Goal: Entertainment & Leisure: Consume media (video, audio)

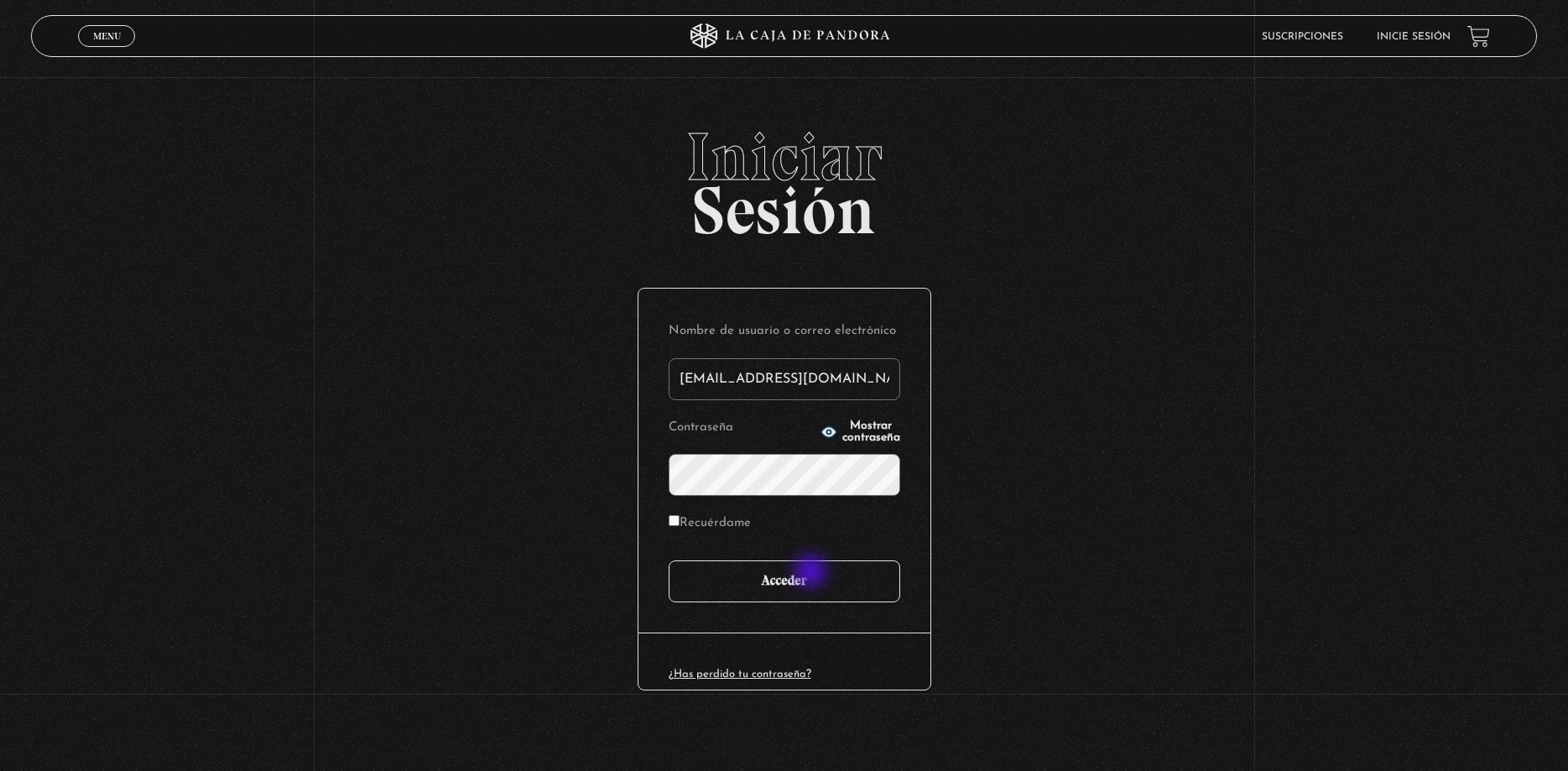
type input "andrevalve25@icloud.com"
click at [811, 577] on input "Acceder" at bounding box center [784, 581] width 231 height 42
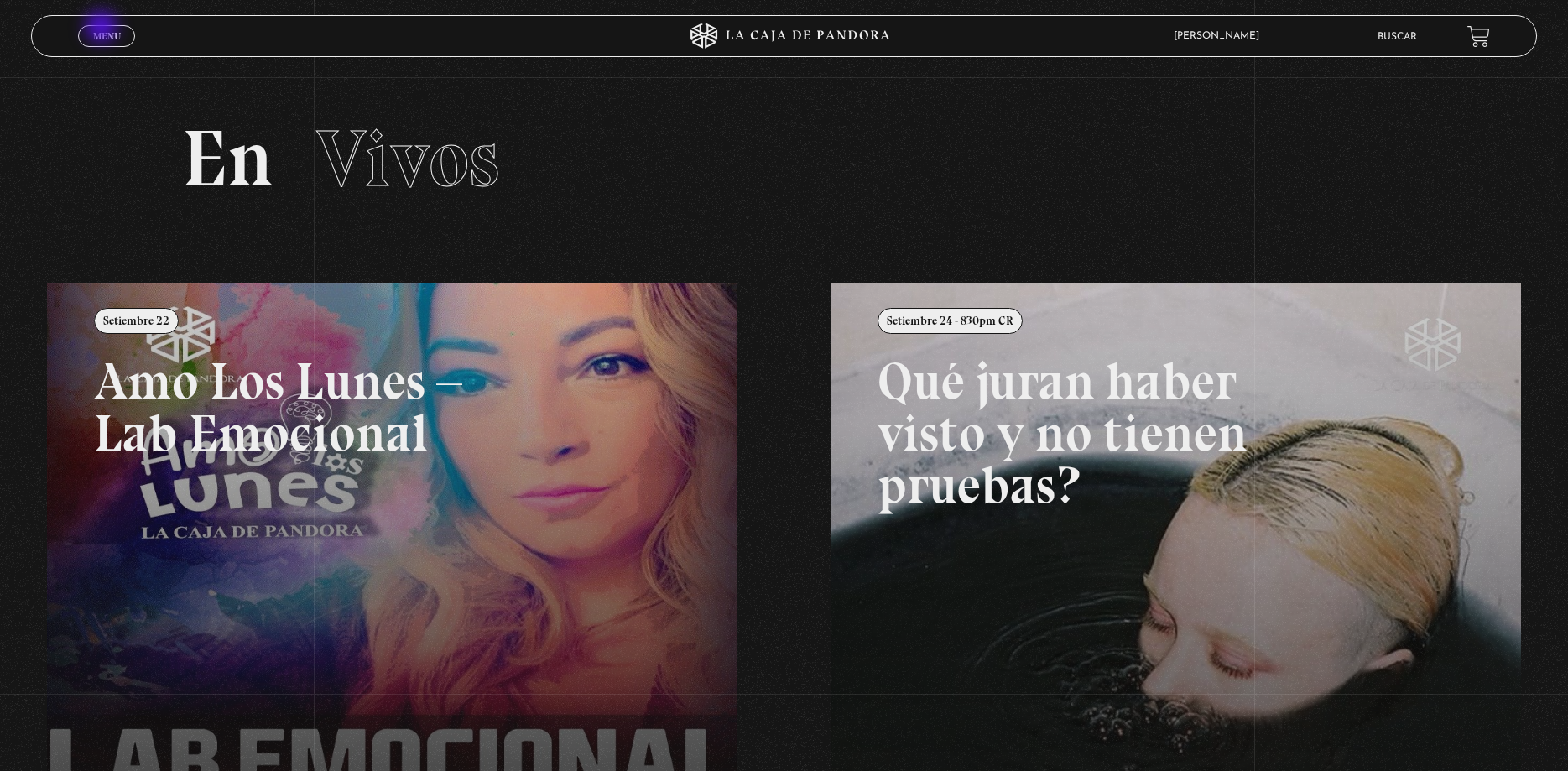
click at [103, 28] on link "Menu Cerrar" at bounding box center [107, 36] width 57 height 22
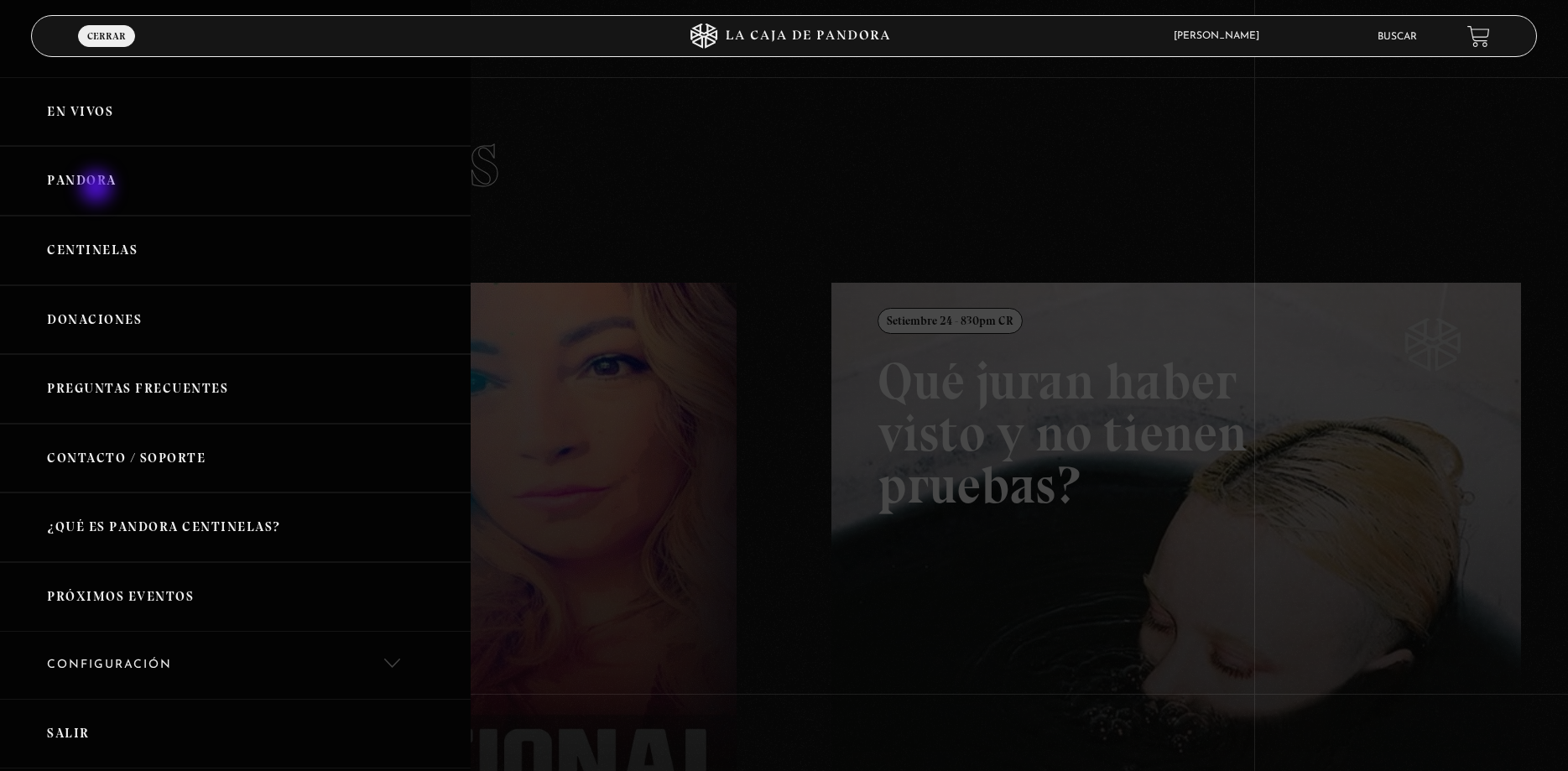
click at [97, 188] on link "Pandora" at bounding box center [235, 180] width 471 height 69
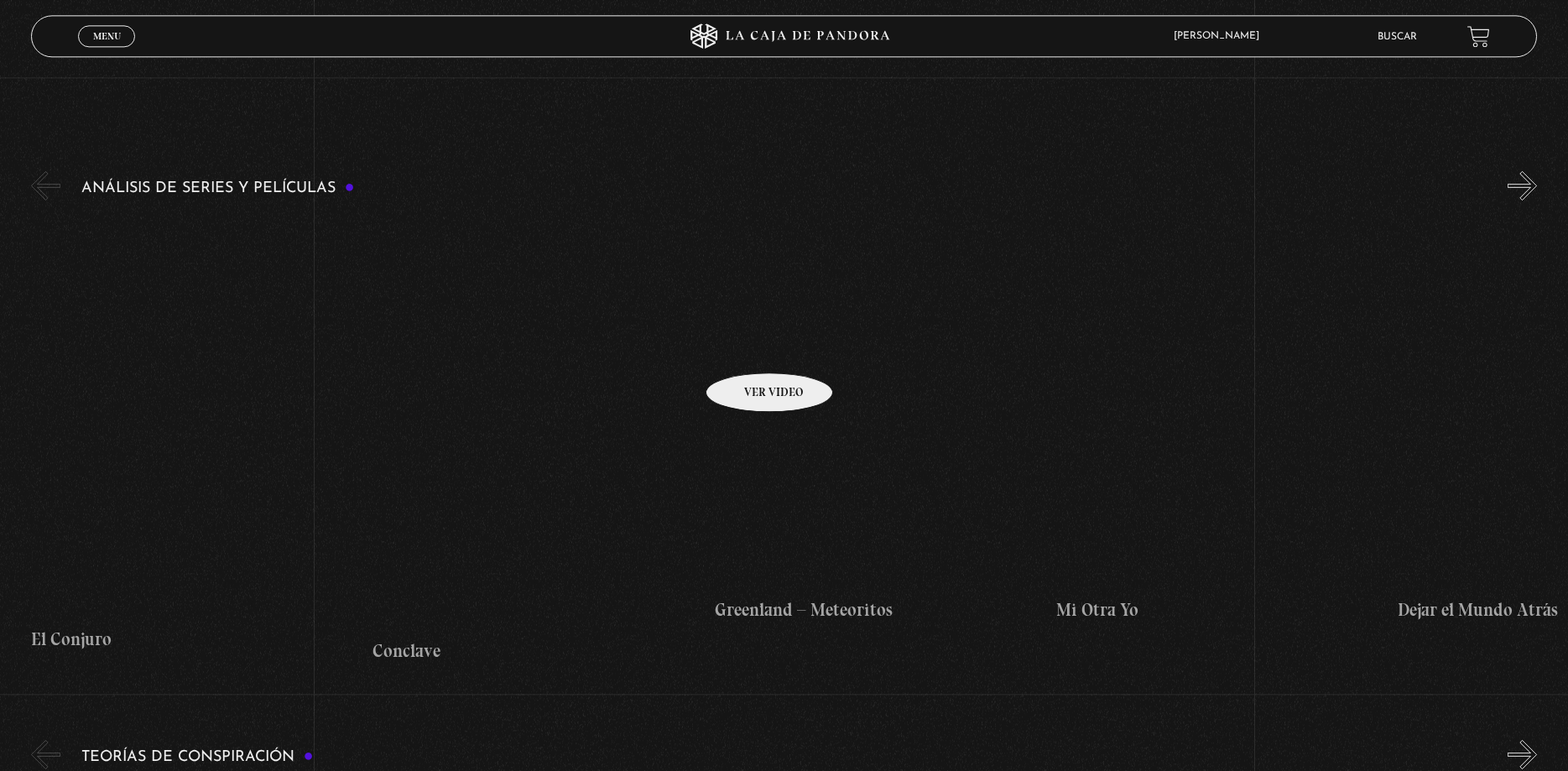
scroll to position [3510, 0]
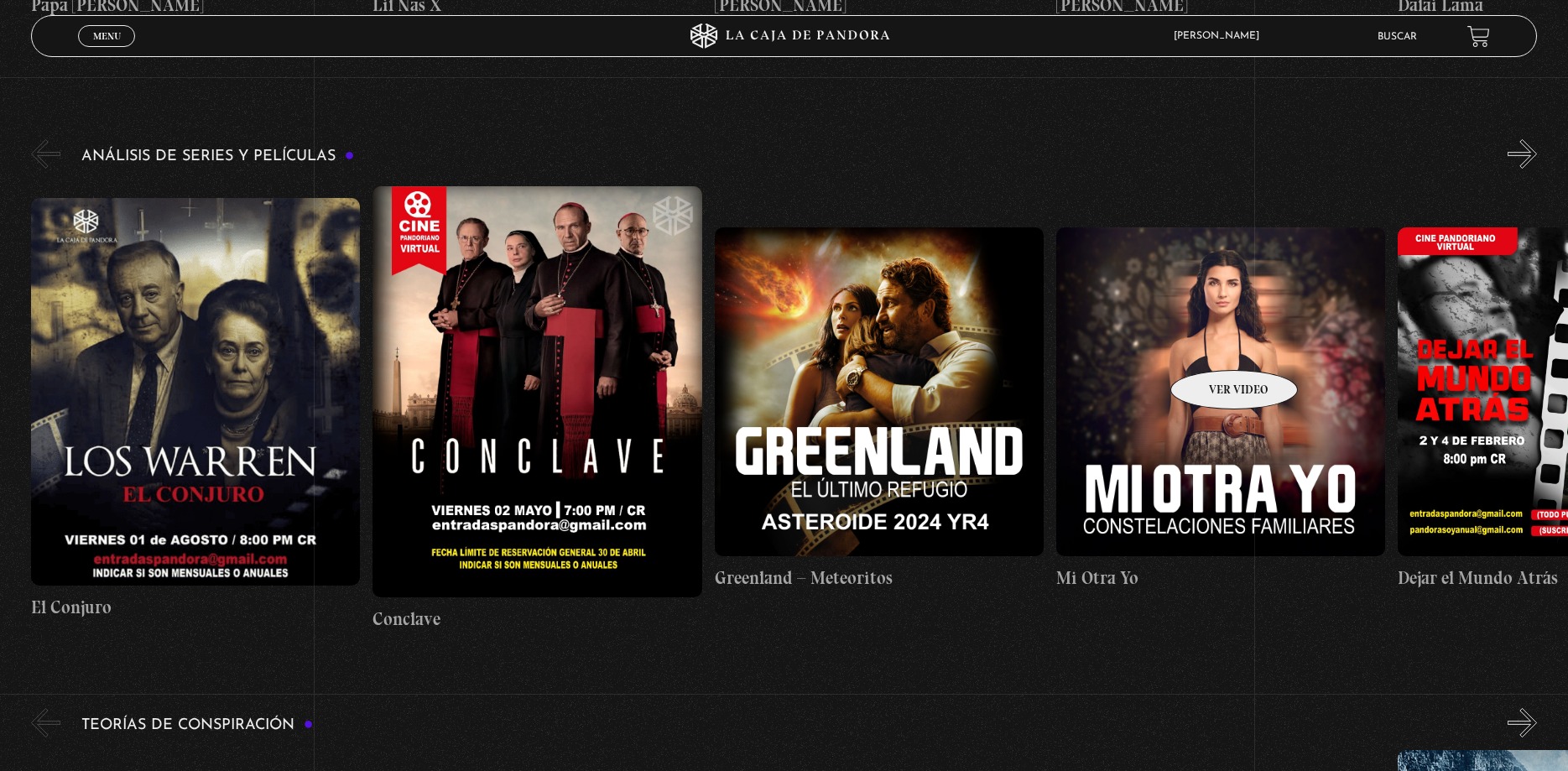
click at [1212, 344] on figure at bounding box center [1220, 392] width 329 height 329
